Goal: Navigation & Orientation: Find specific page/section

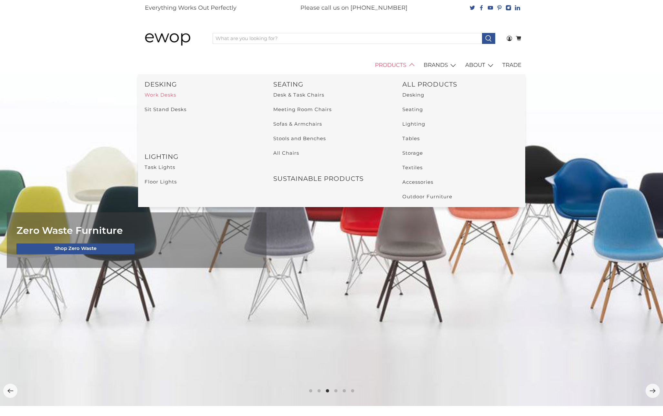
click at [168, 96] on link "Work Desks" at bounding box center [161, 95] width 32 height 6
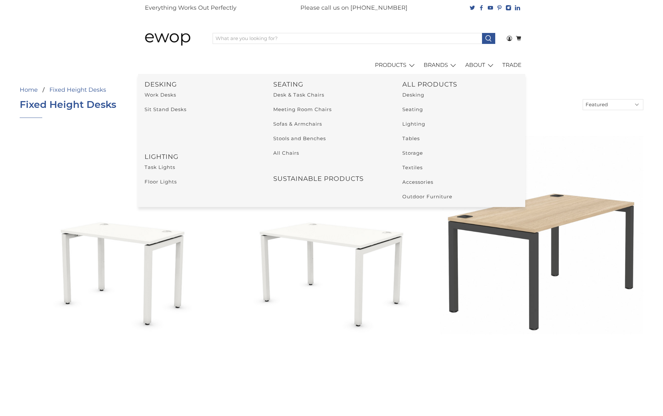
click at [167, 42] on img at bounding box center [172, 38] width 61 height 31
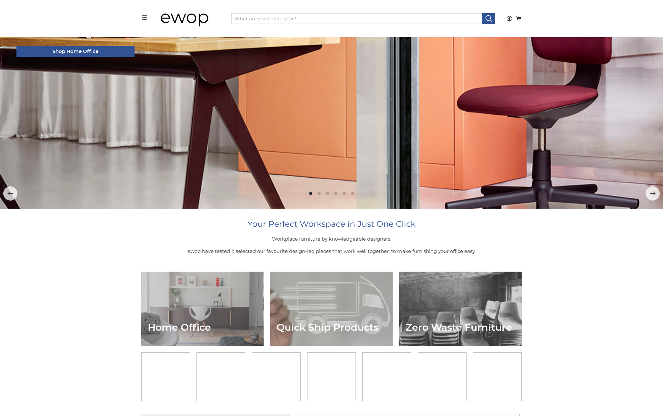
scroll to position [195, 0]
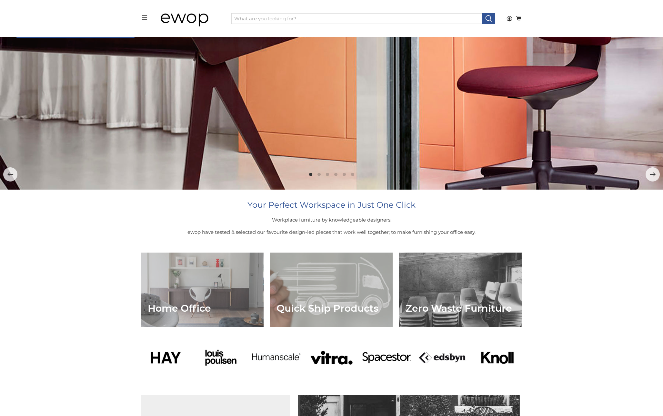
click at [318, 173] on li "Page dot 2" at bounding box center [319, 174] width 3 height 3
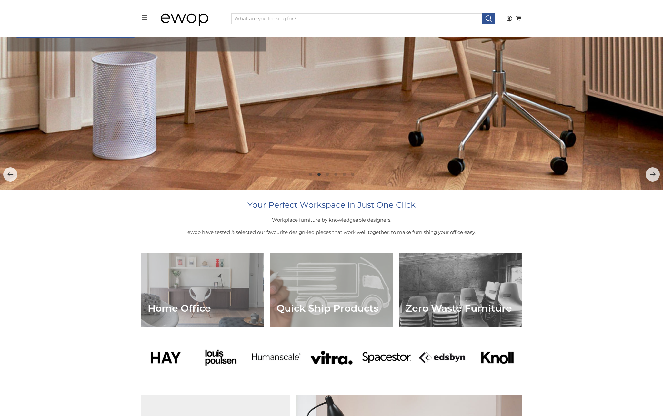
click at [337, 176] on ol at bounding box center [331, 174] width 663 height 5
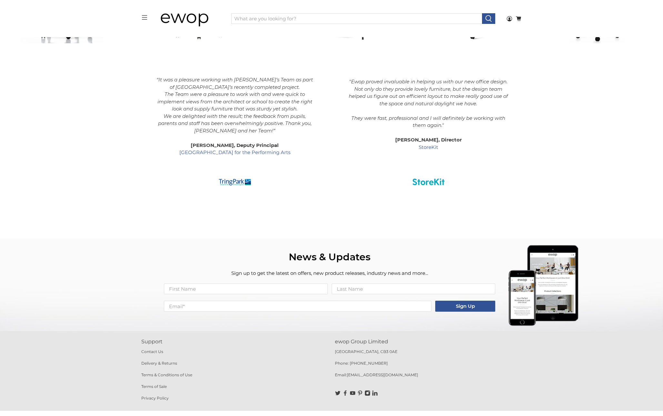
scroll to position [1157, 0]
